Goal: Transaction & Acquisition: Book appointment/travel/reservation

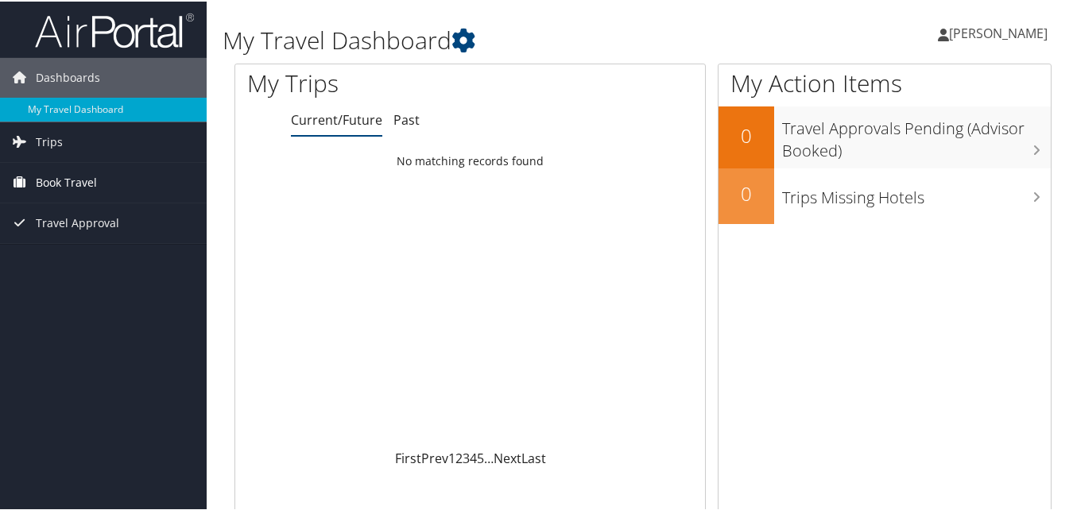
click at [104, 171] on link "Book Travel" at bounding box center [103, 181] width 207 height 40
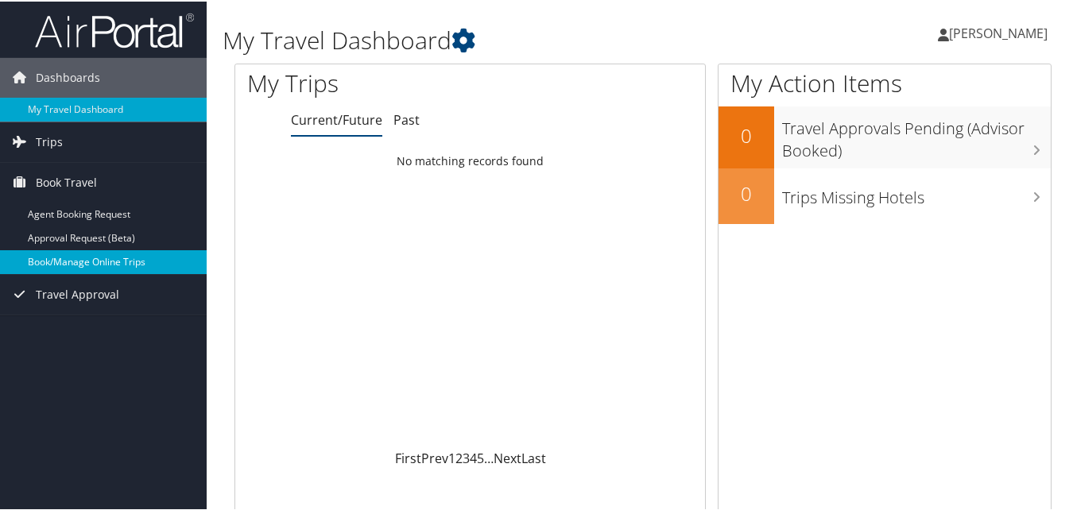
click at [116, 261] on link "Book/Manage Online Trips" at bounding box center [103, 261] width 207 height 24
